Goal: Task Accomplishment & Management: Use online tool/utility

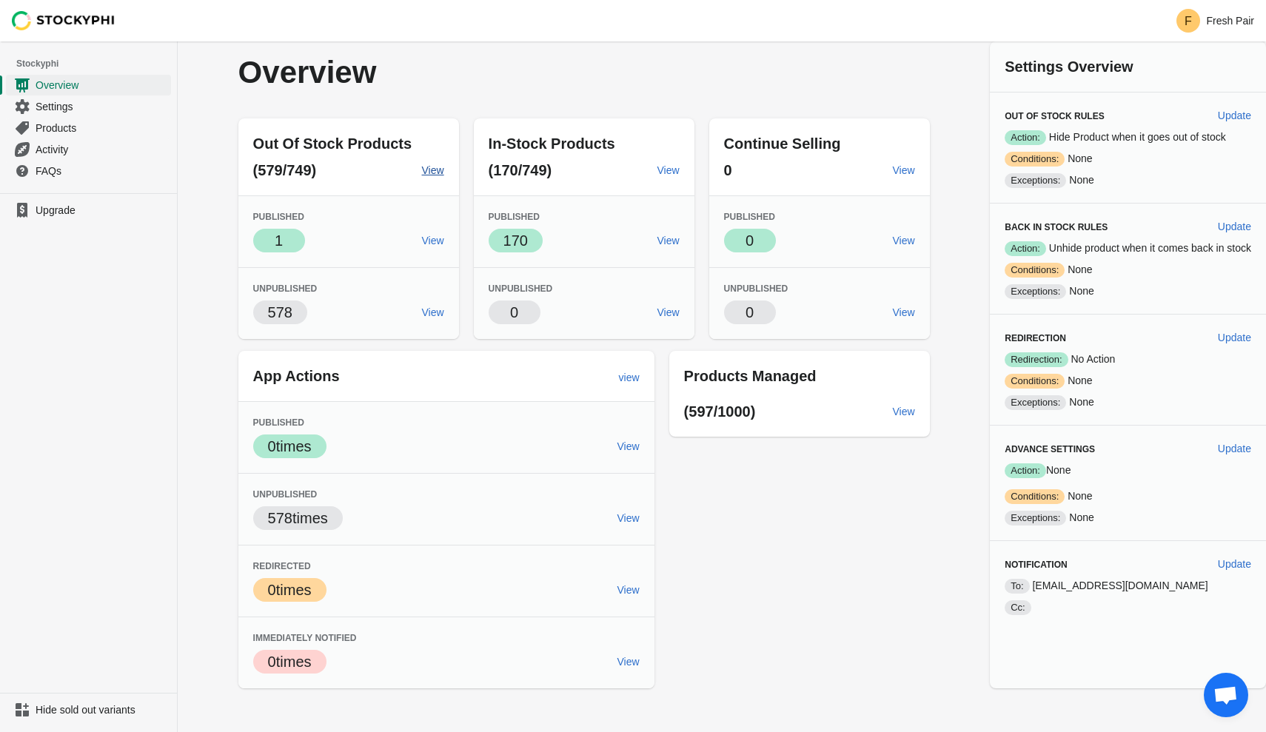
click at [425, 170] on span "View" at bounding box center [433, 170] width 22 height 12
click at [47, 106] on span "Settings" at bounding box center [102, 106] width 133 height 15
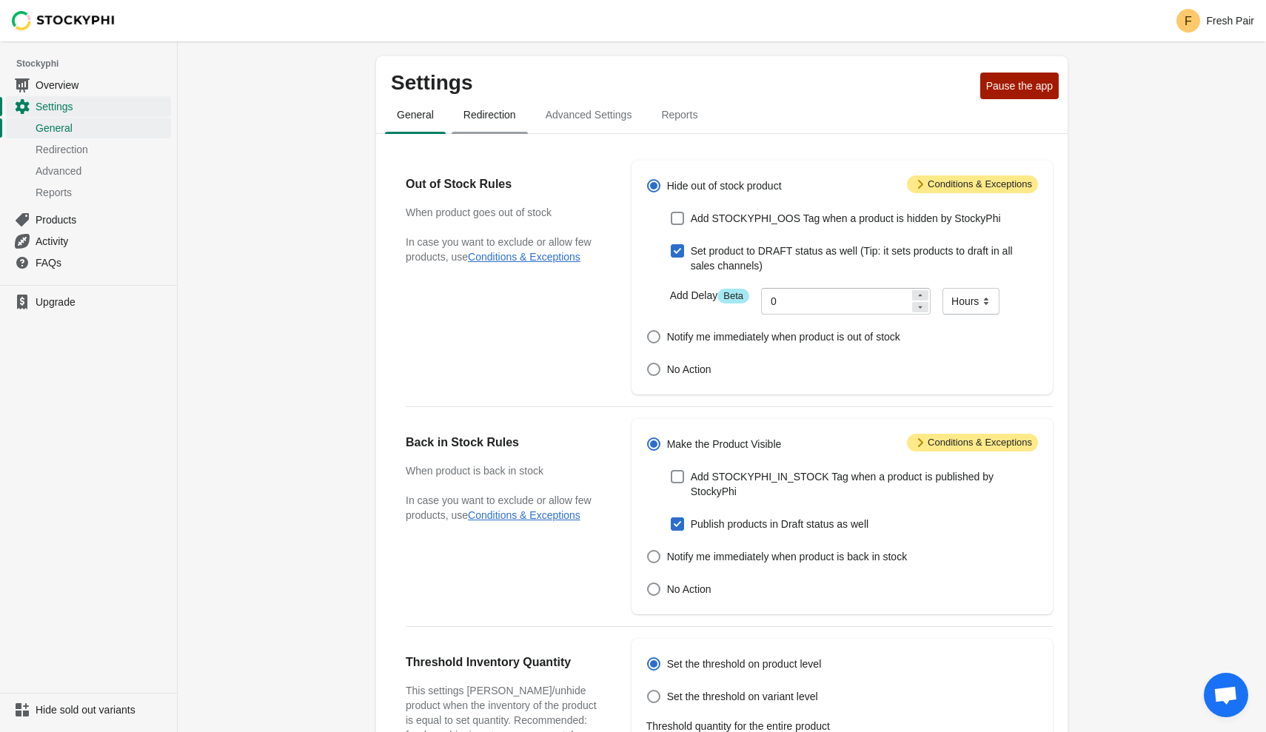
click at [497, 122] on span "Redirection" at bounding box center [490, 114] width 76 height 27
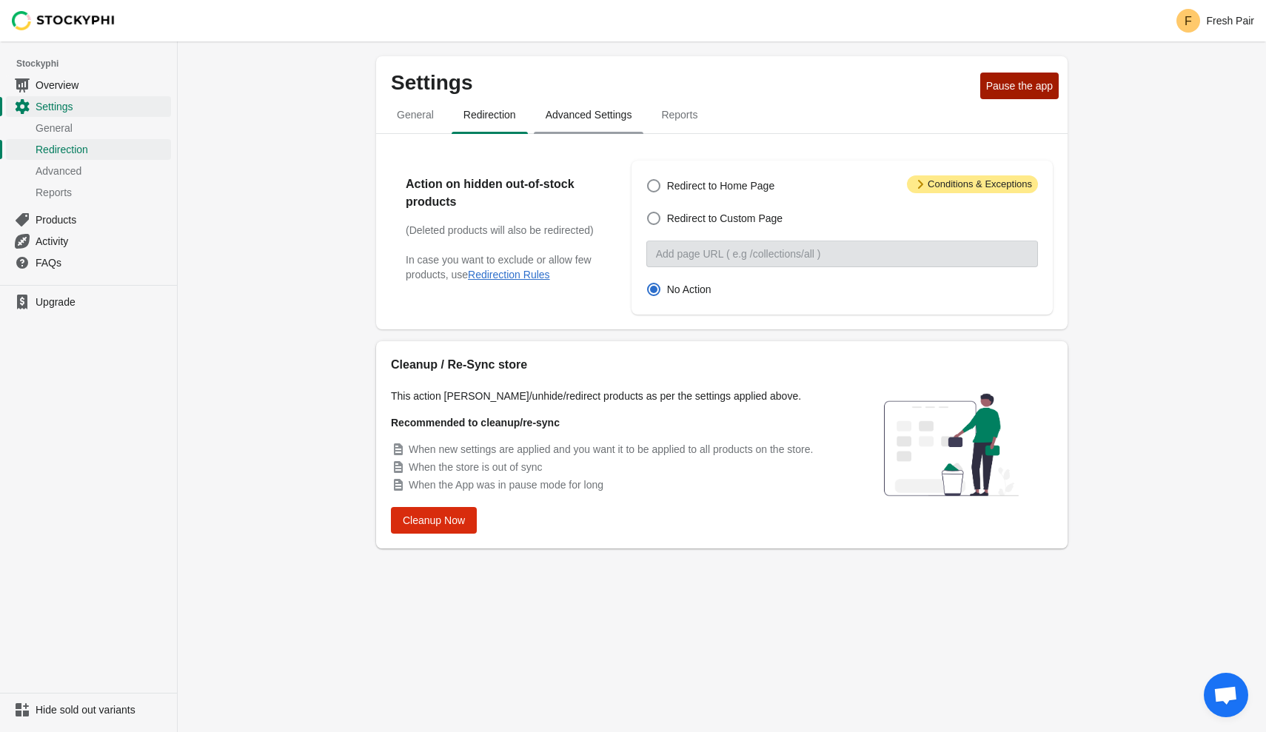
click at [581, 127] on span "Advanced Settings" at bounding box center [589, 114] width 110 height 27
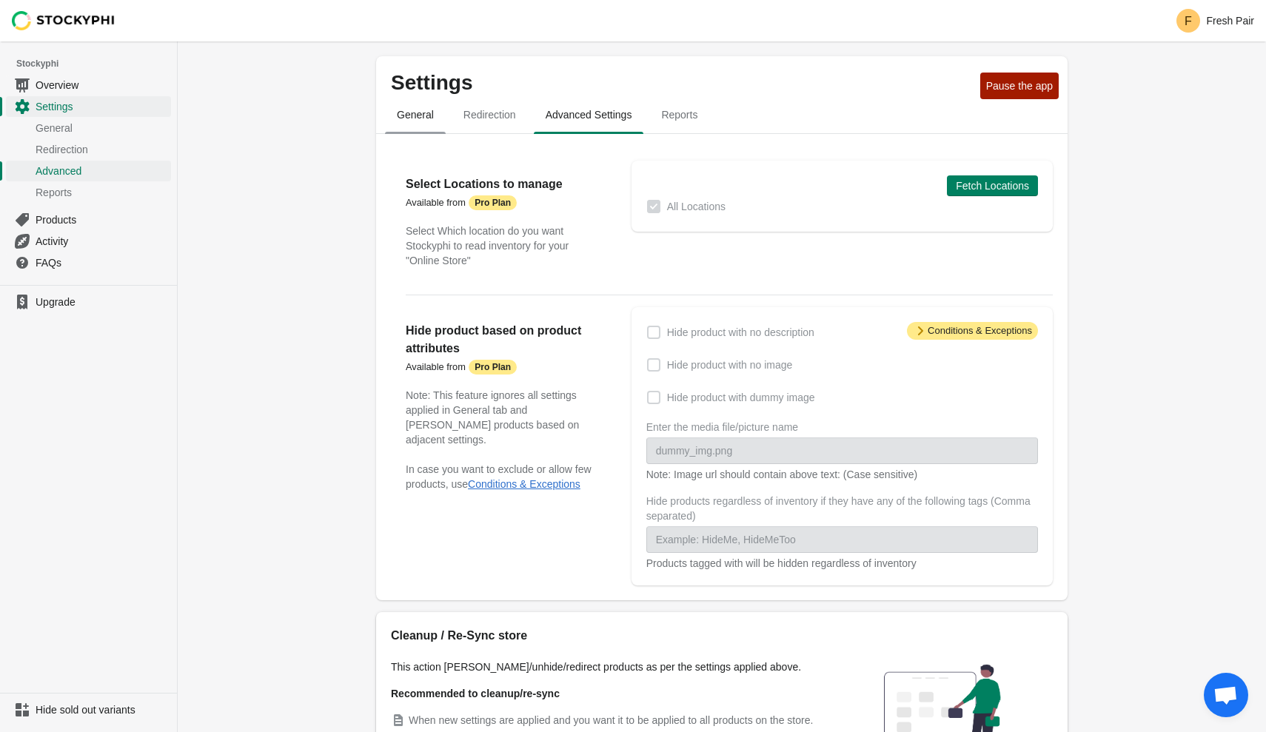
click at [415, 114] on span "General" at bounding box center [415, 114] width 61 height 27
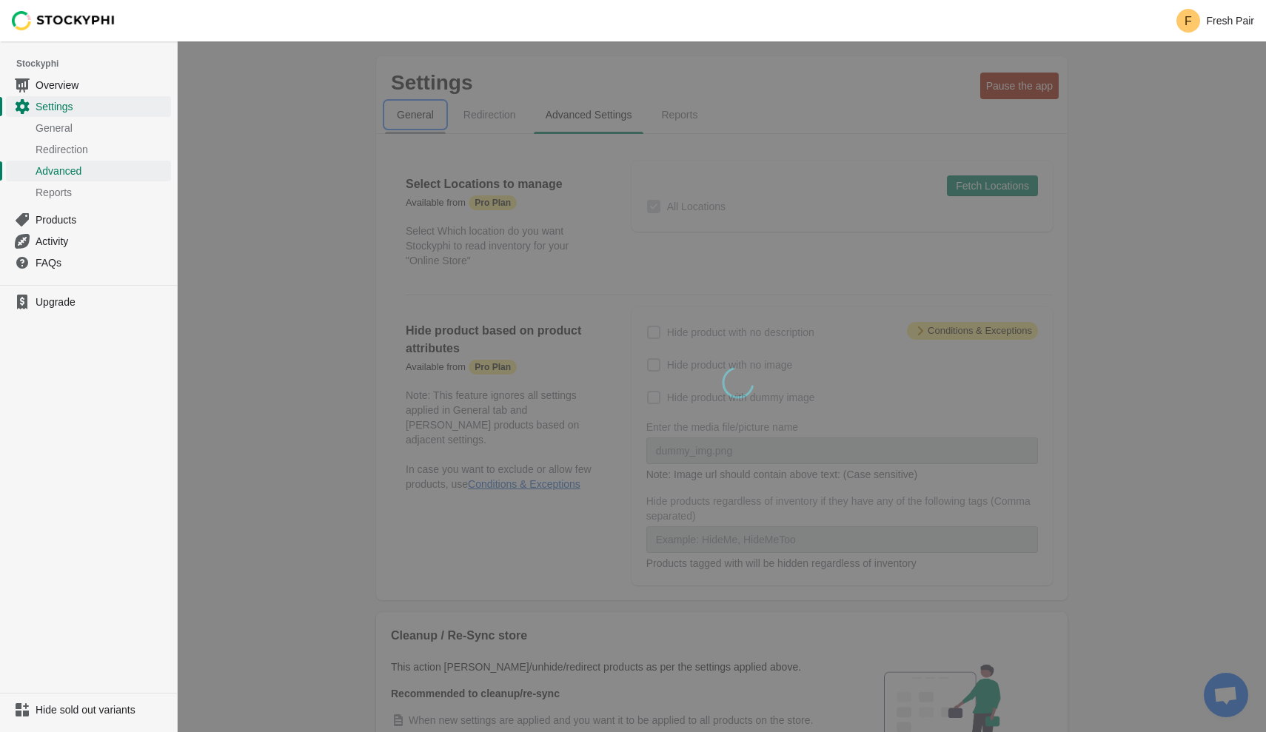
select select "hours"
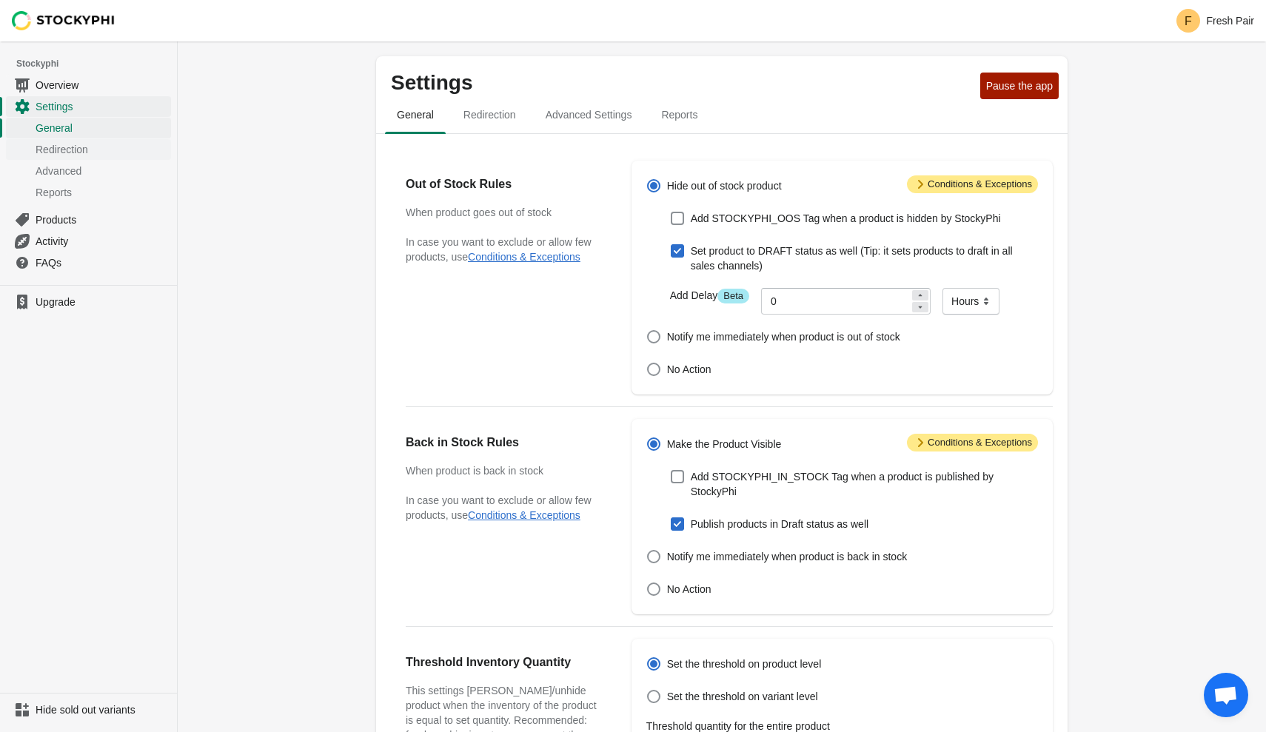
click at [65, 140] on link "Redirection" at bounding box center [88, 148] width 165 height 21
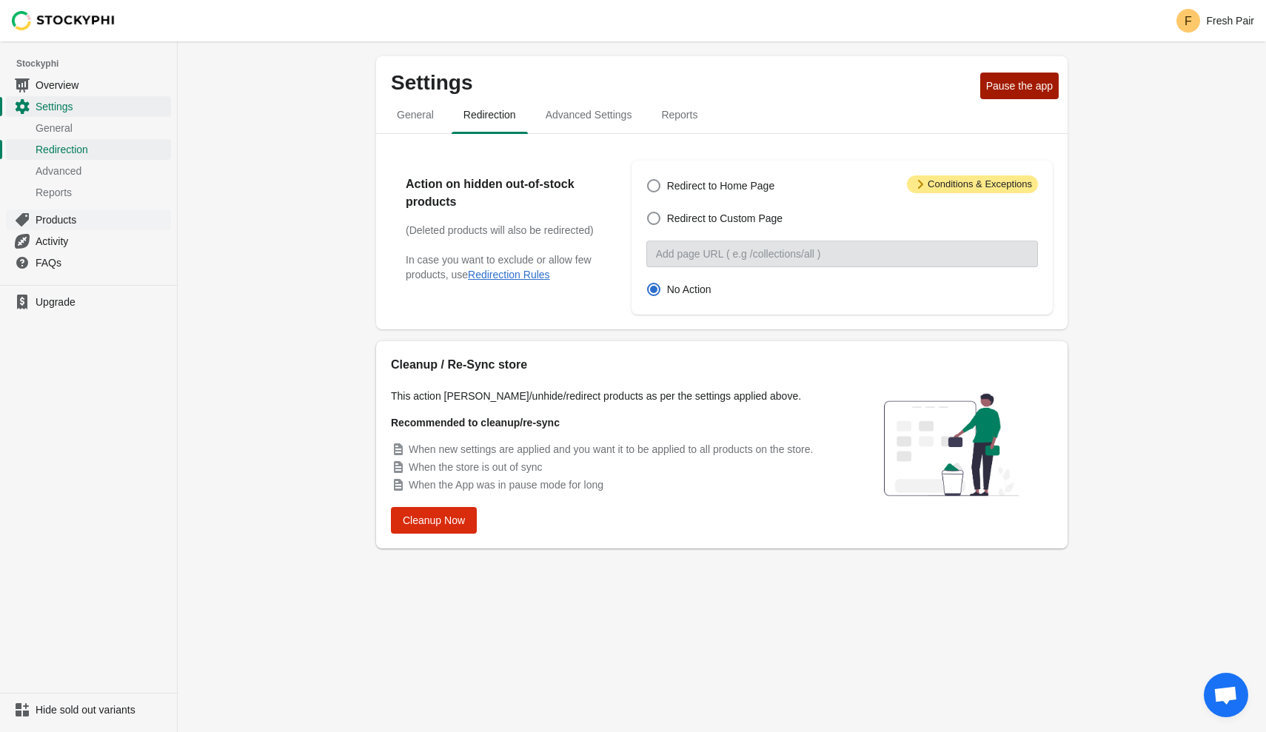
click at [78, 221] on span "Products" at bounding box center [102, 219] width 133 height 15
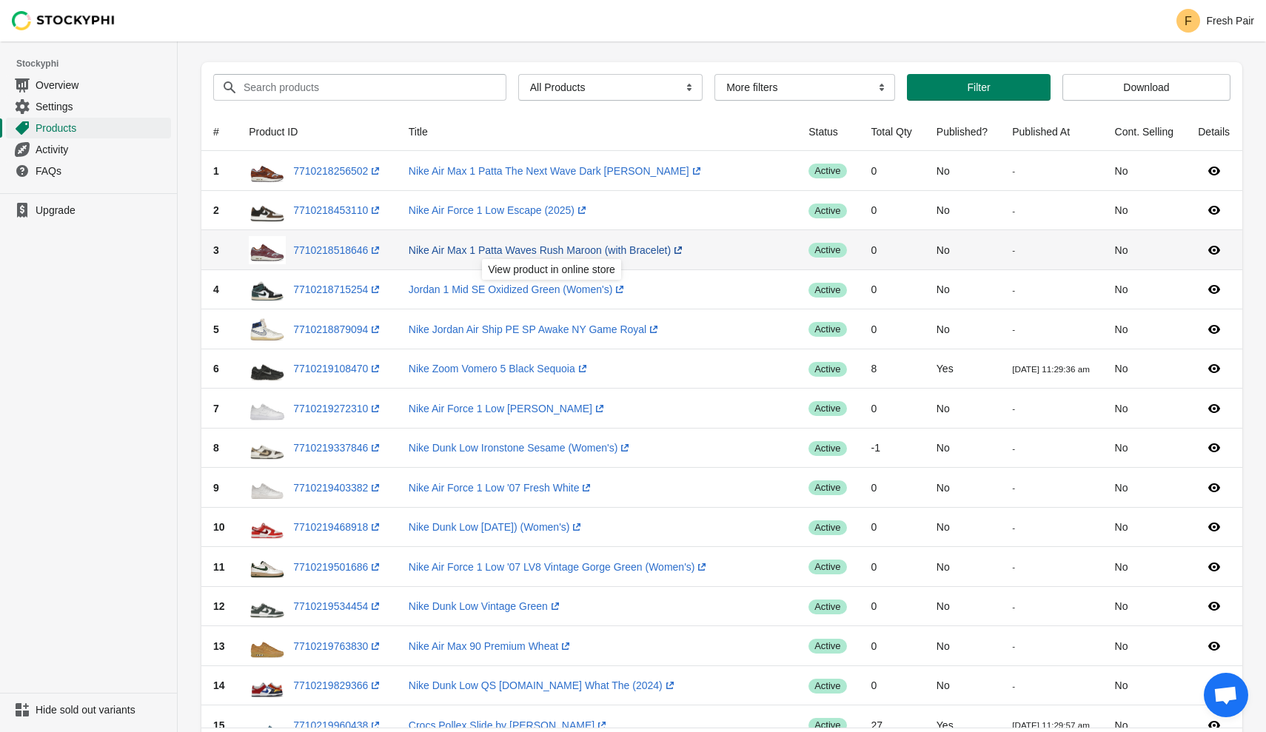
scroll to position [36, 0]
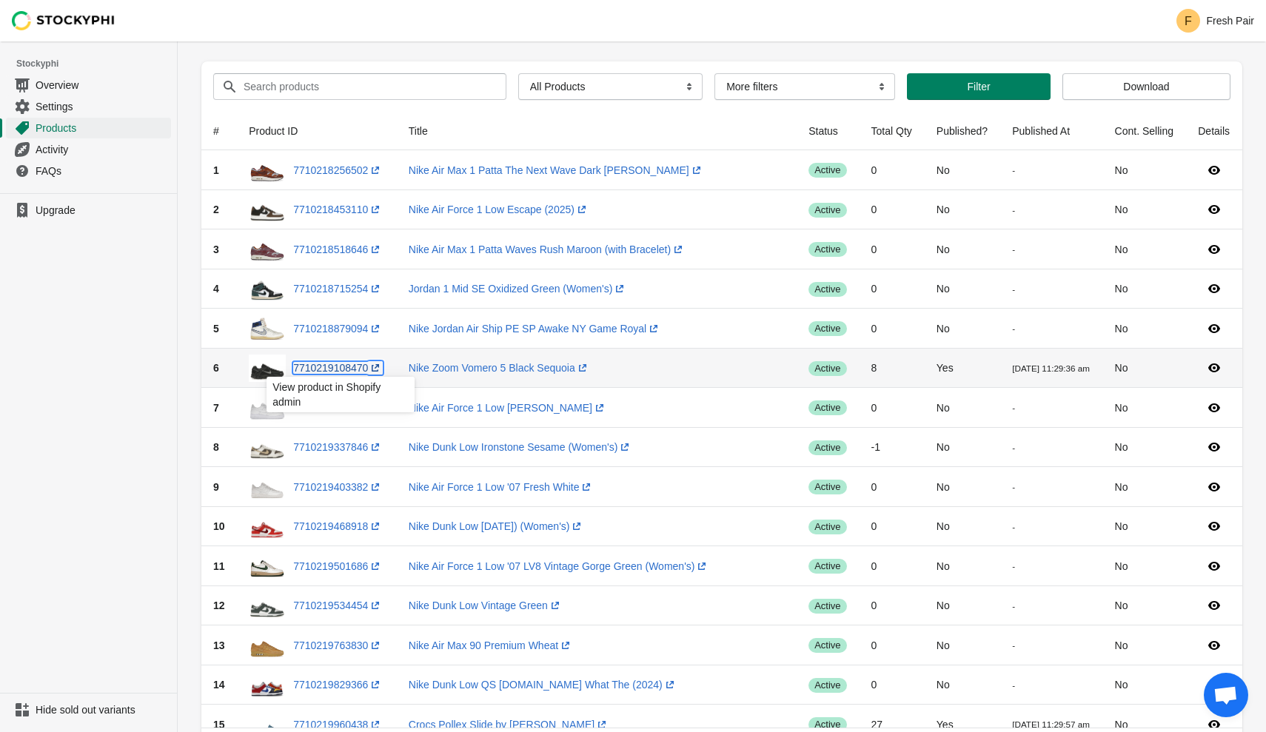
click at [352, 369] on link "7710219108470 (opens a new window)" at bounding box center [338, 368] width 90 height 12
click at [714, 375] on td "Nike Zoom Vomero 5 Black Sequoia (opens a new window)" at bounding box center [597, 369] width 400 height 40
click at [1213, 366] on icon at bounding box center [1214, 368] width 15 height 15
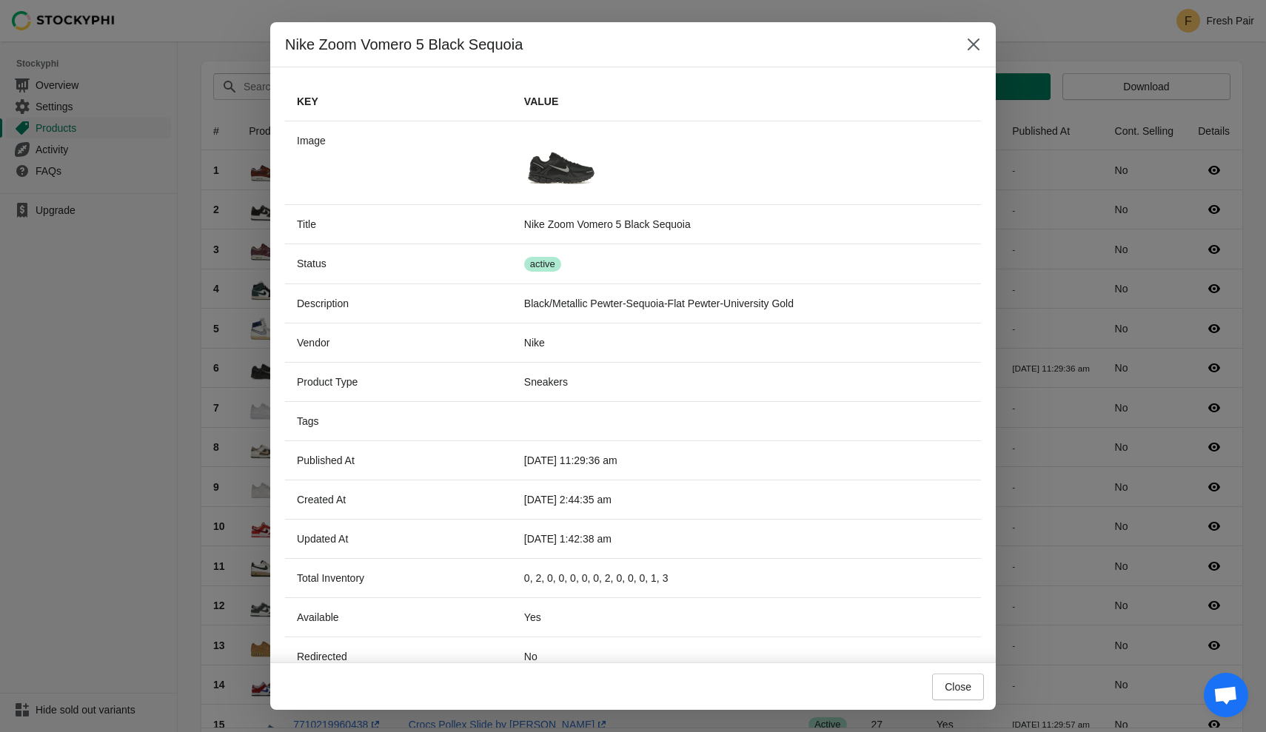
scroll to position [0, 0]
click at [979, 50] on icon "Close" at bounding box center [974, 44] width 12 height 12
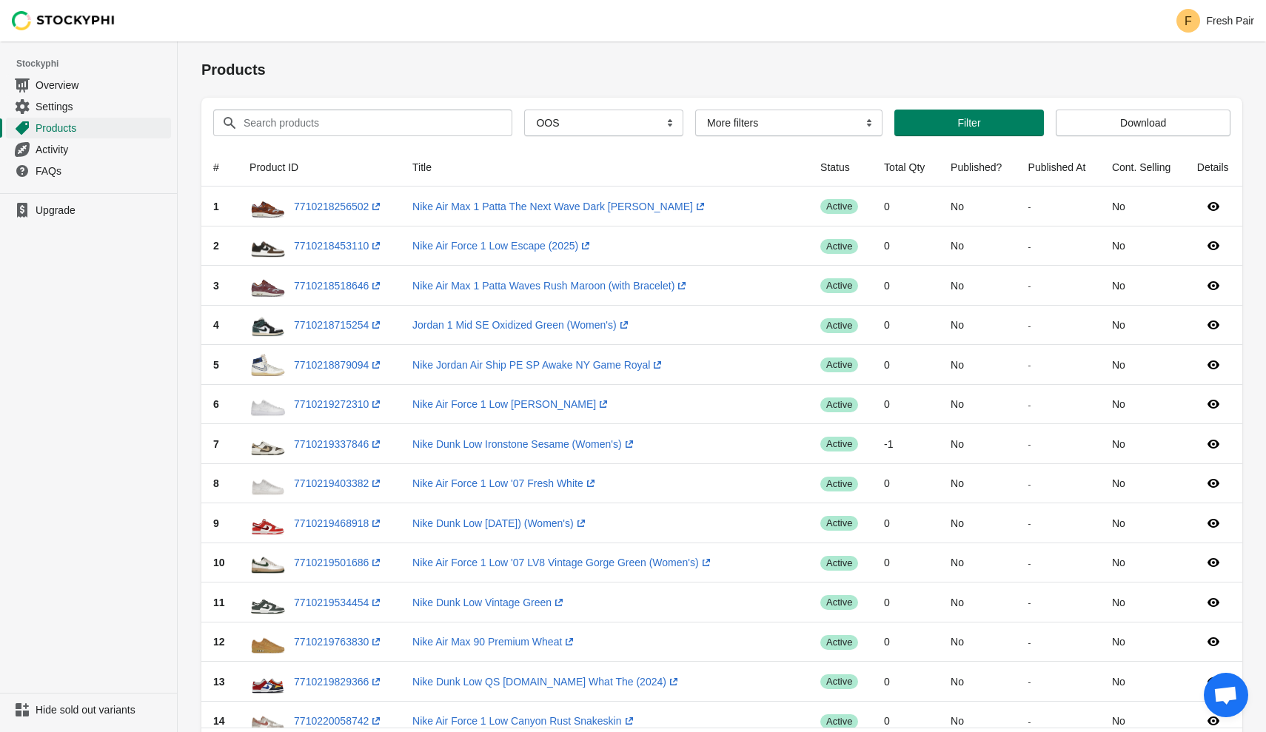
click at [515, 1] on div "F Fresh Pair" at bounding box center [722, 20] width 1088 height 41
